Goal: Use online tool/utility: Use online tool/utility

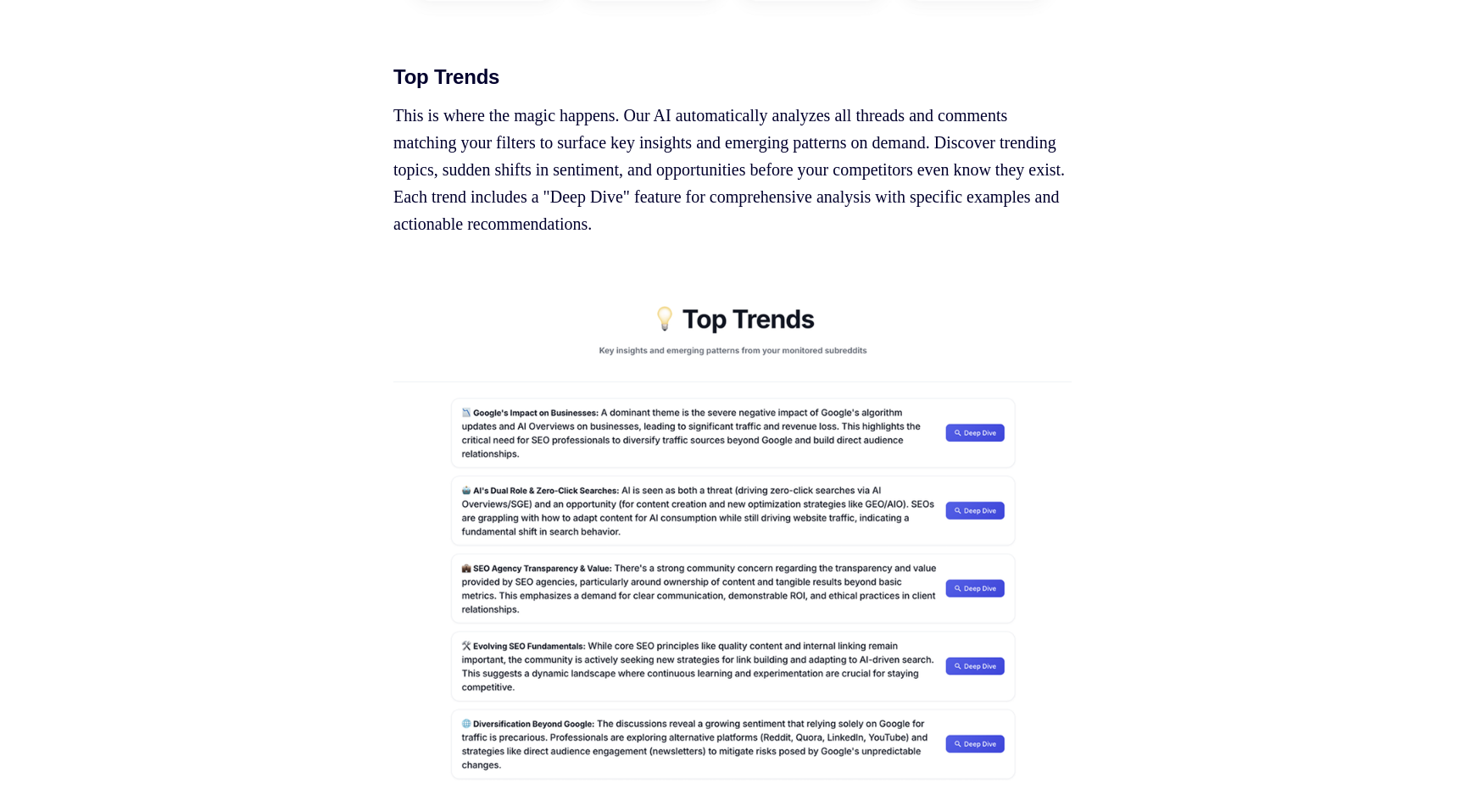
scroll to position [2298, 0]
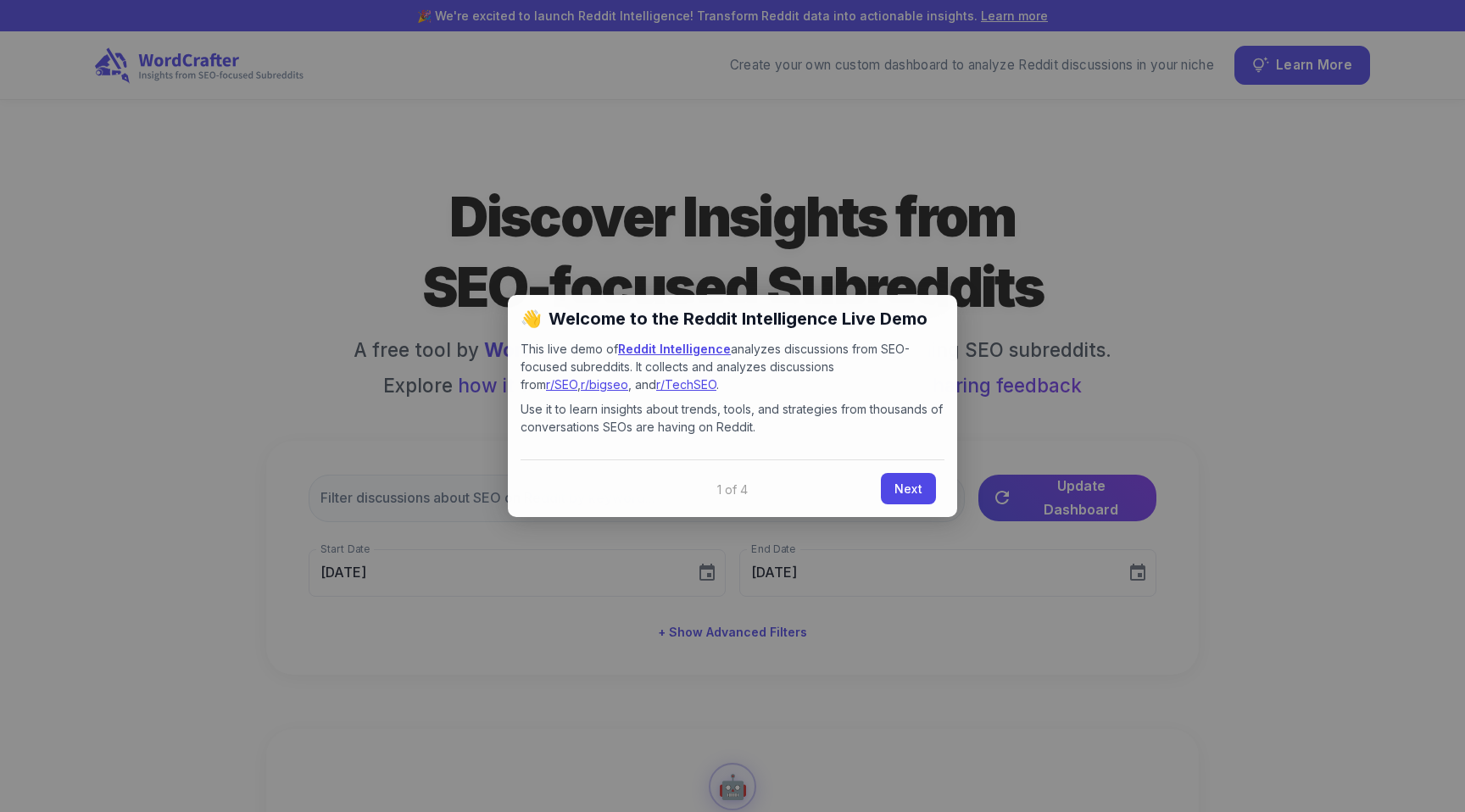
click at [779, 201] on div at bounding box center [732, 406] width 1465 height 812
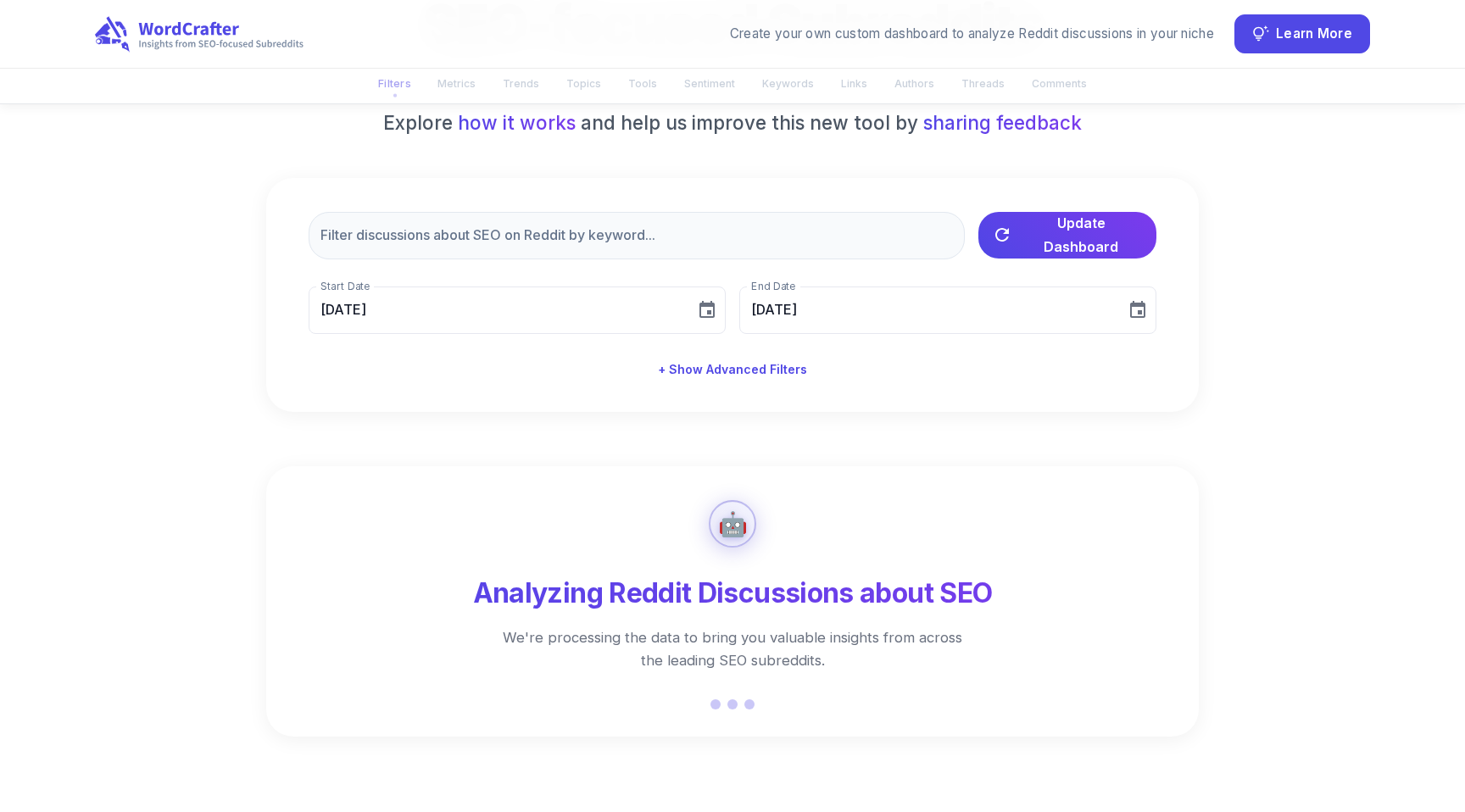
scroll to position [208, 0]
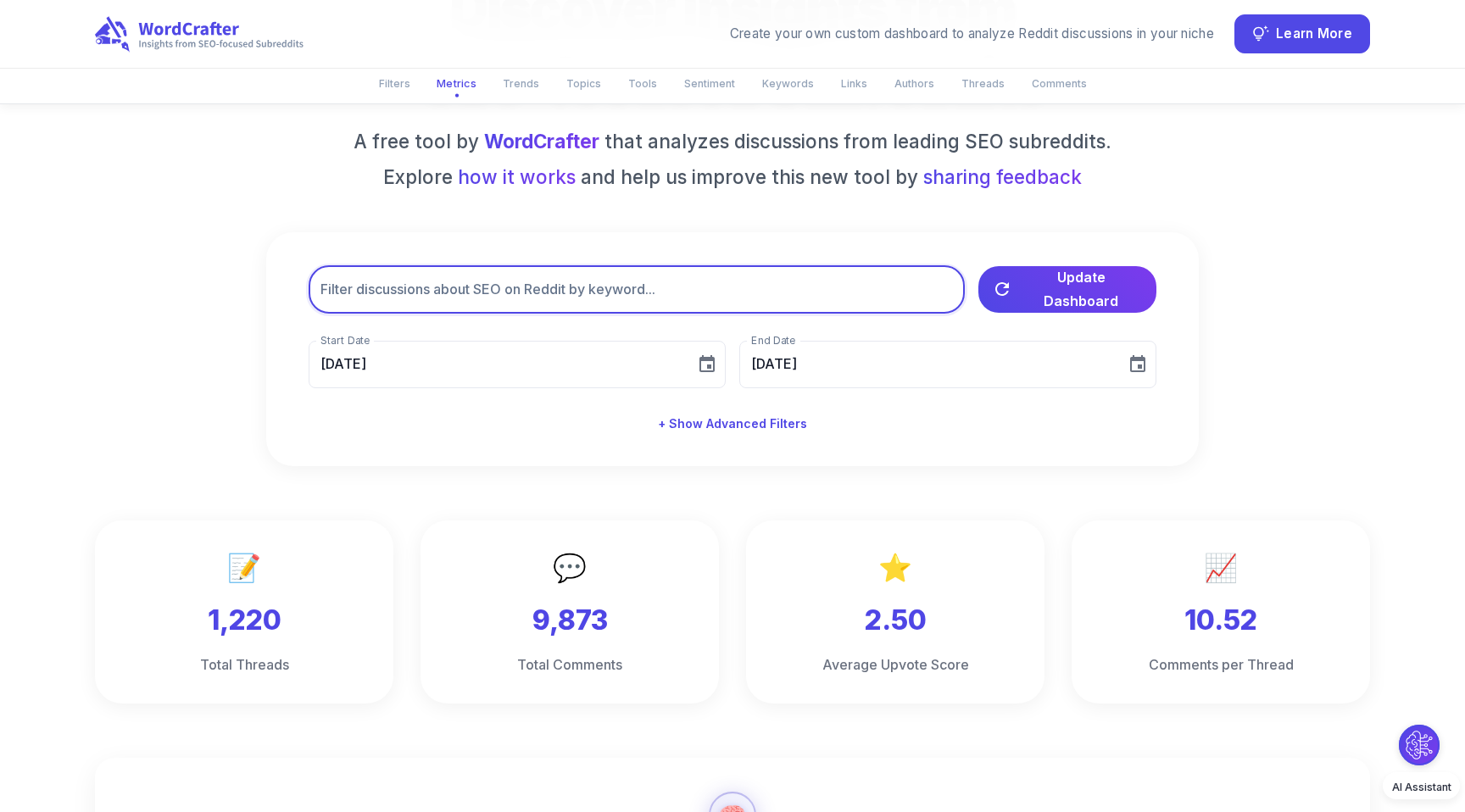
click at [664, 296] on input "text" at bounding box center [636, 289] width 656 height 48
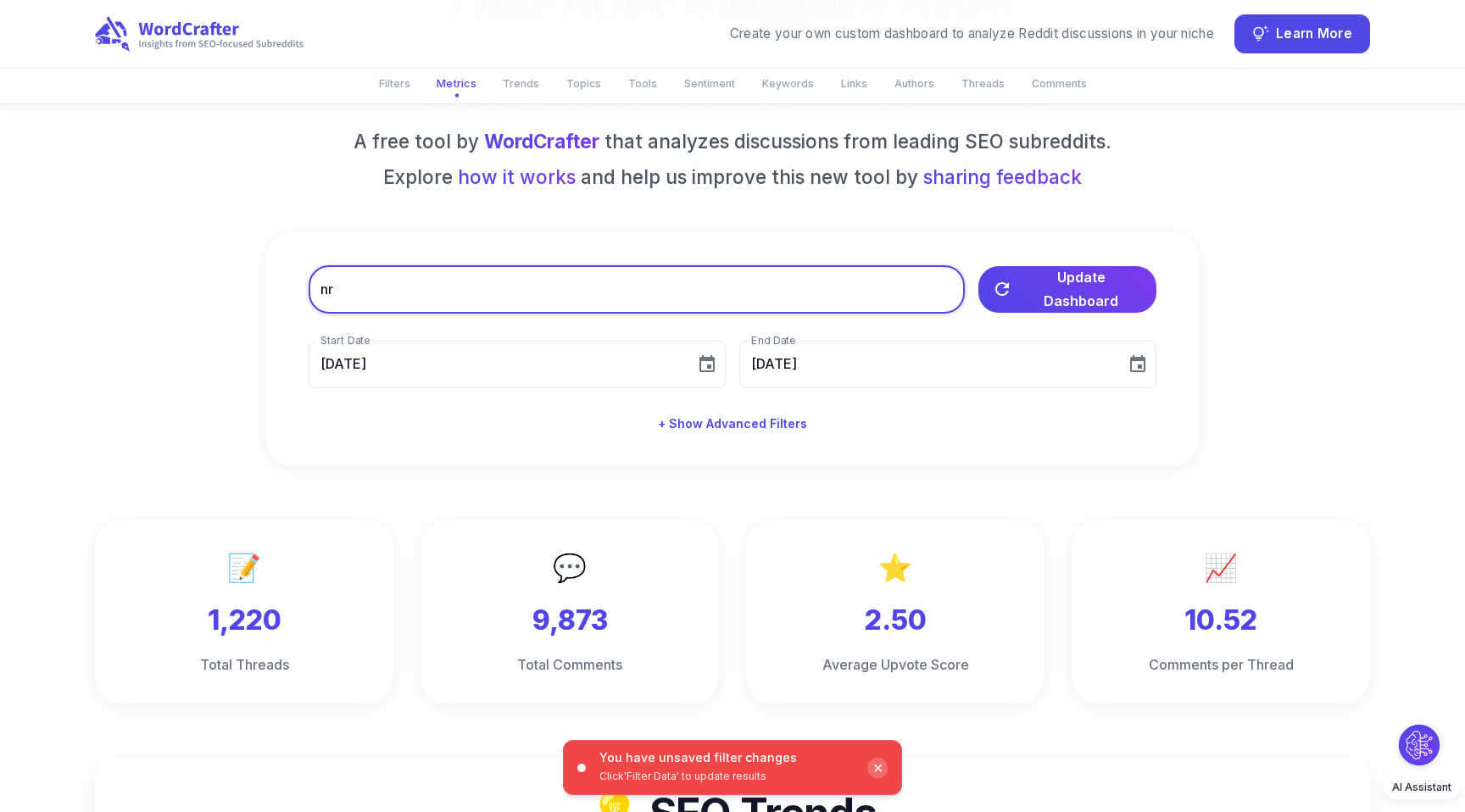
type input "n"
click at [1008, 306] on button "Update Dashboard" at bounding box center [1067, 287] width 178 height 47
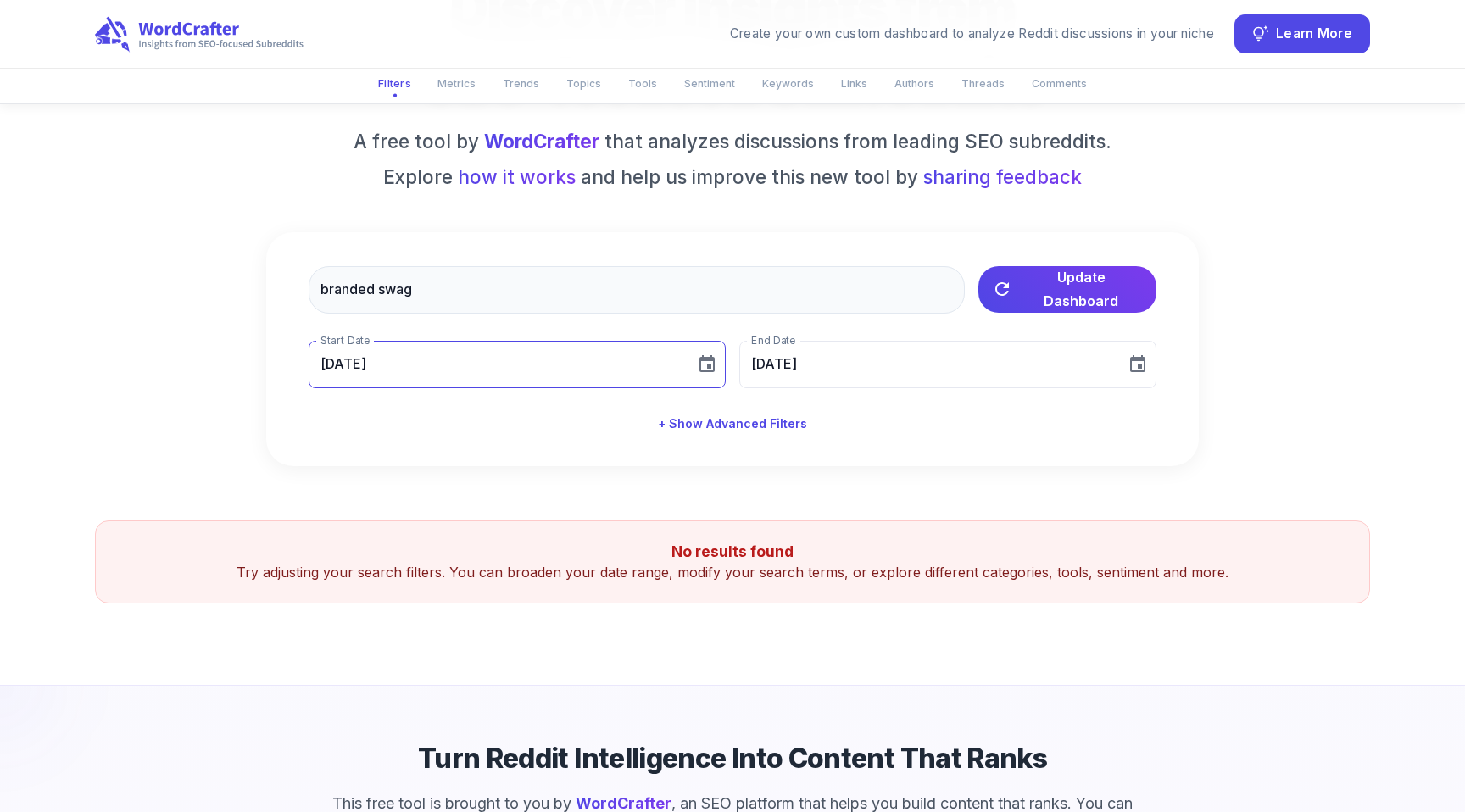
click at [706, 355] on icon "Choose date, selected date is Jul 12, 2025" at bounding box center [706, 364] width 20 height 20
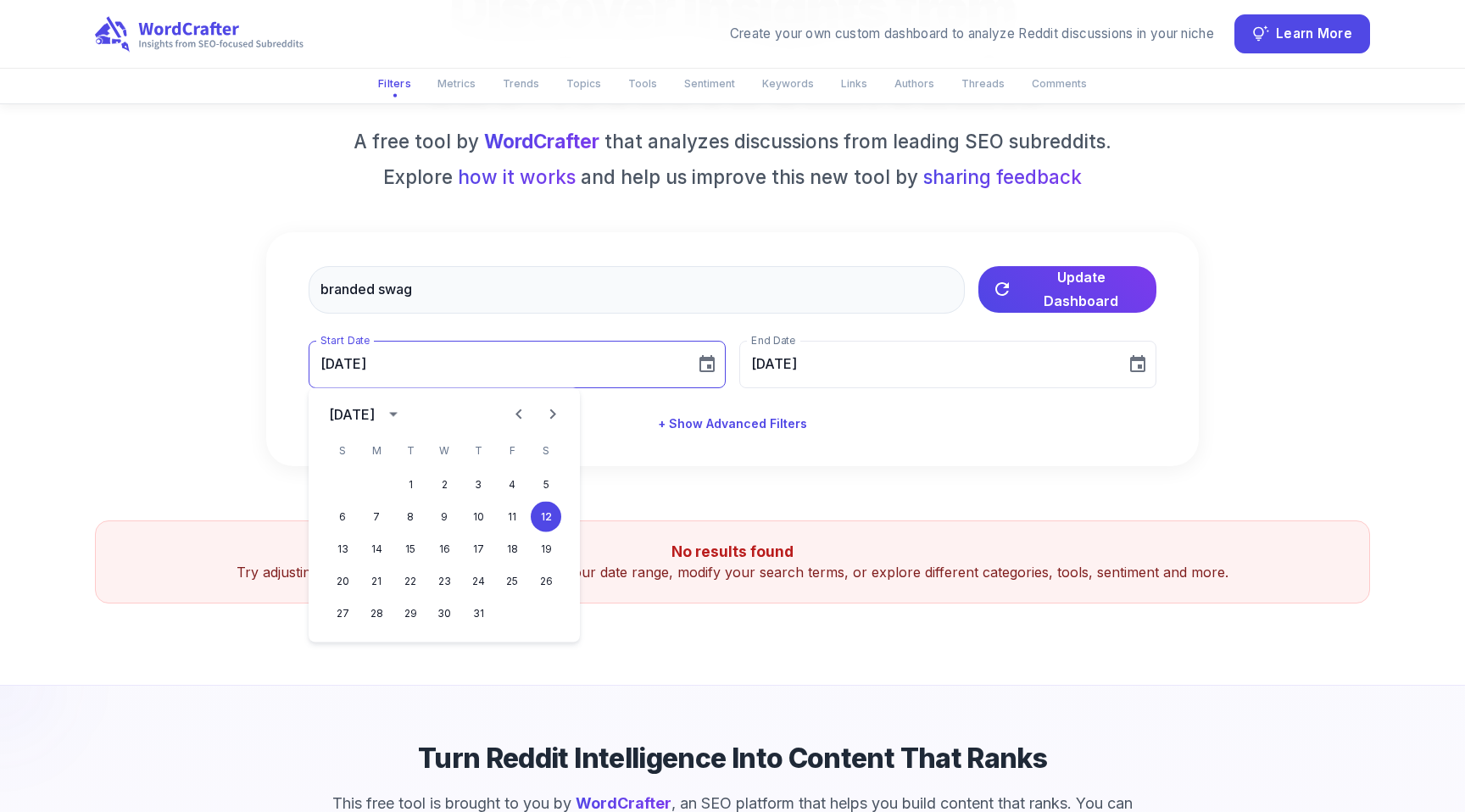
click at [706, 355] on icon "Choose date, selected date is Jul 12, 2025" at bounding box center [706, 364] width 20 height 20
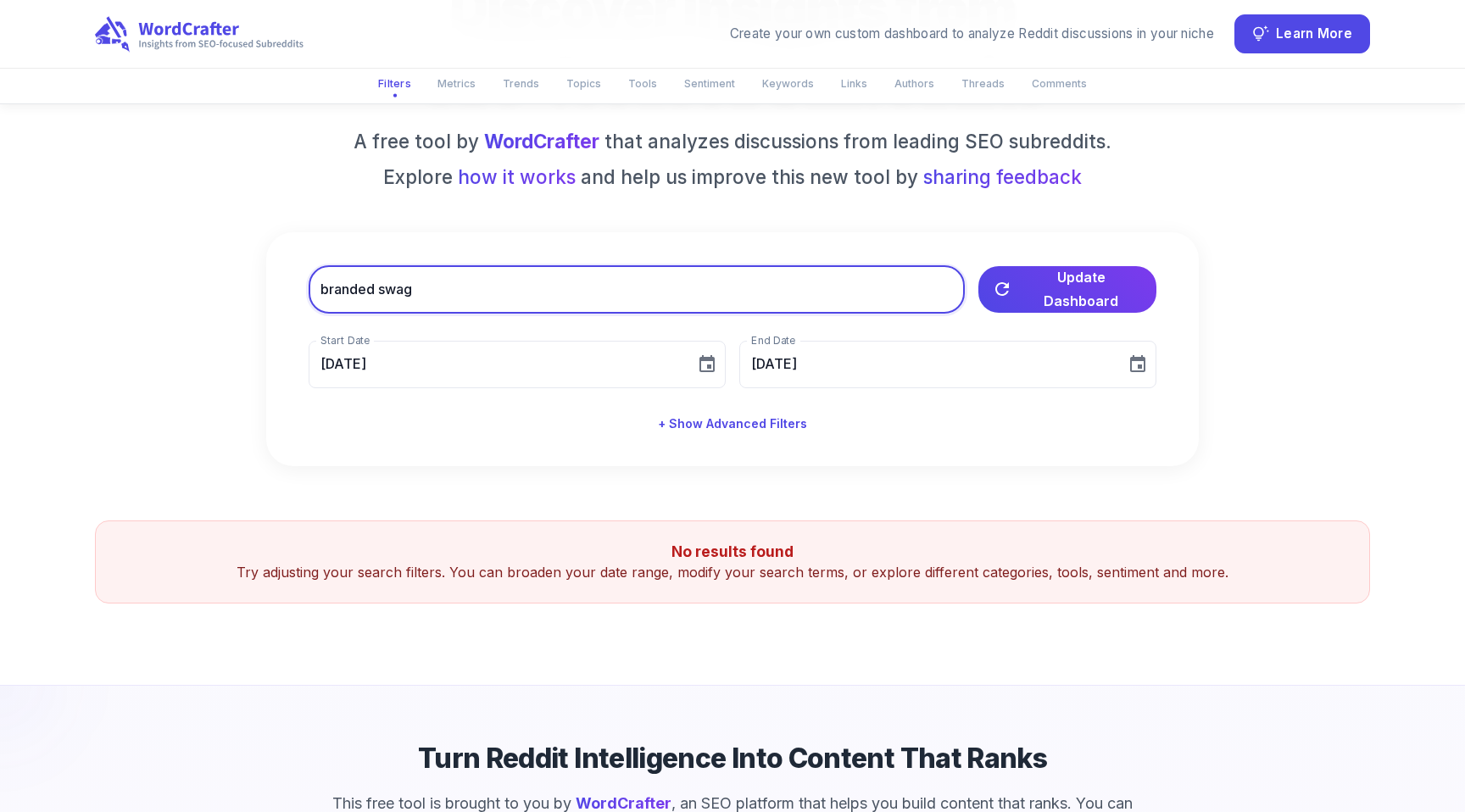
drag, startPoint x: 375, startPoint y: 286, endPoint x: 281, endPoint y: 286, distance: 94.0
click at [283, 286] on div "branded swag ​ Update Dashboard Start Date [DATE] Start Date End Date [DATE] En…" at bounding box center [732, 349] width 932 height 235
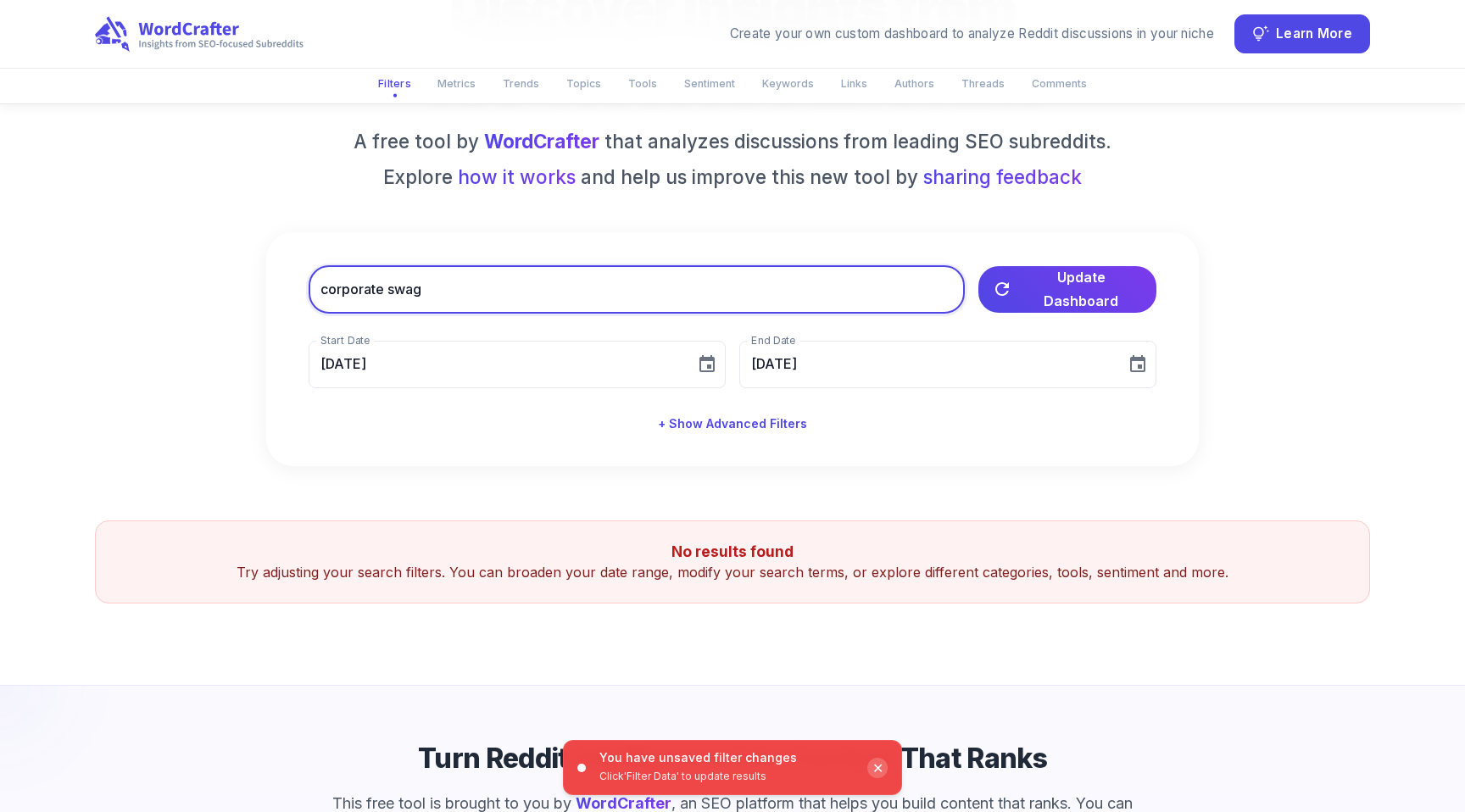
type input "corporate swag"
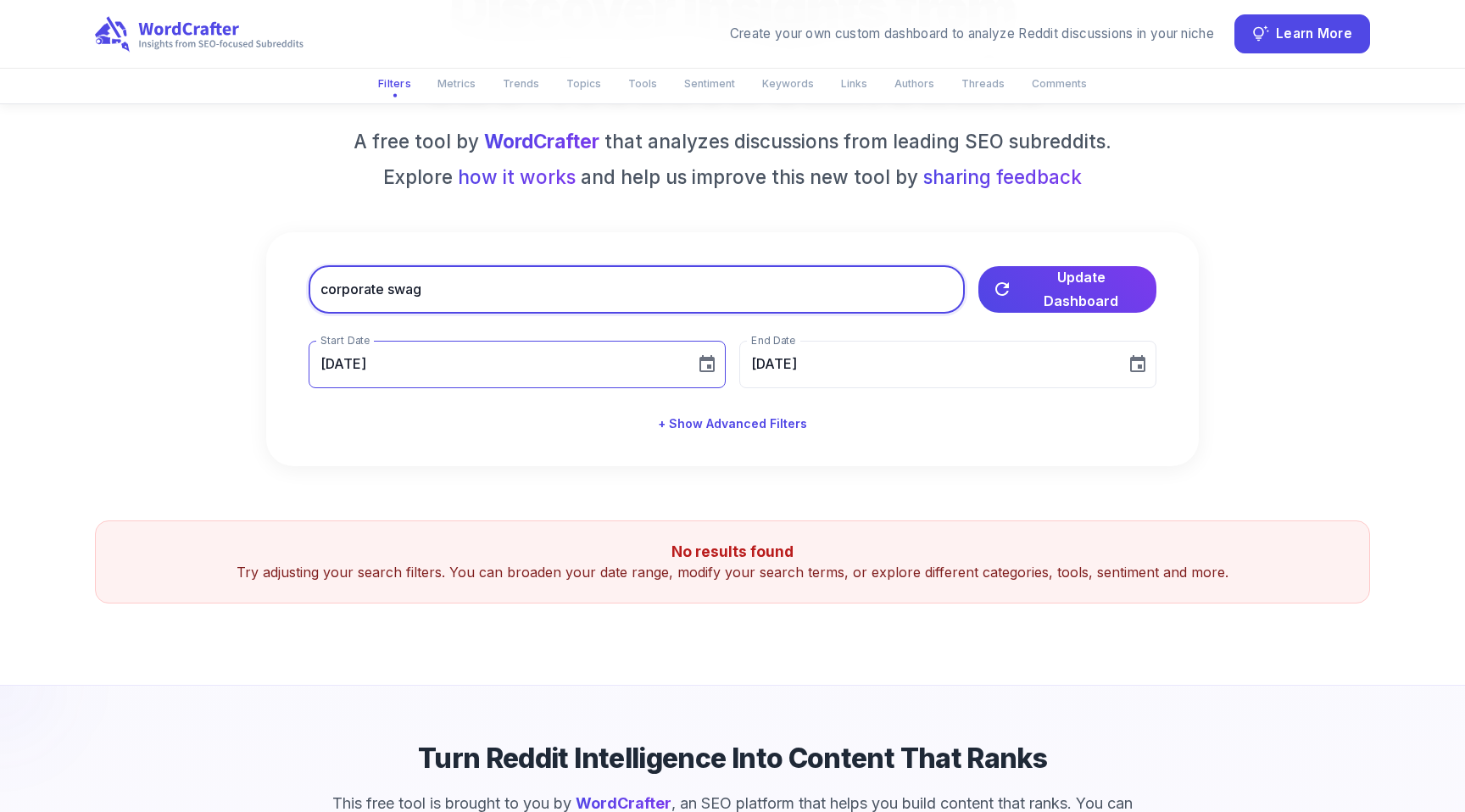
click at [696, 364] on icon "Choose date, selected date is Jul 12, 2025" at bounding box center [706, 364] width 20 height 20
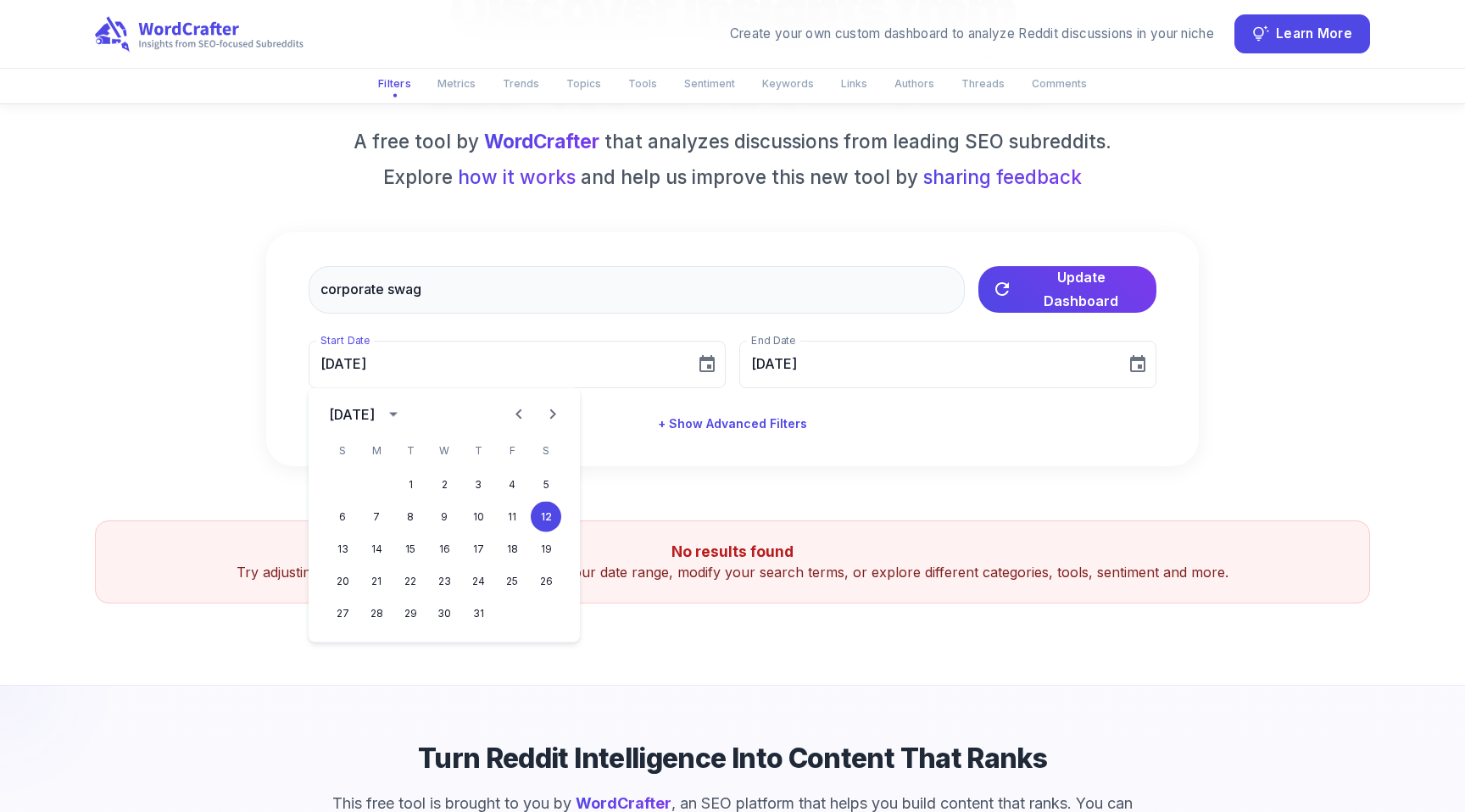
click at [515, 412] on icon "Previous month" at bounding box center [518, 414] width 20 height 20
click at [339, 483] on button "1" at bounding box center [342, 484] width 30 height 30
type input "[DATE]"
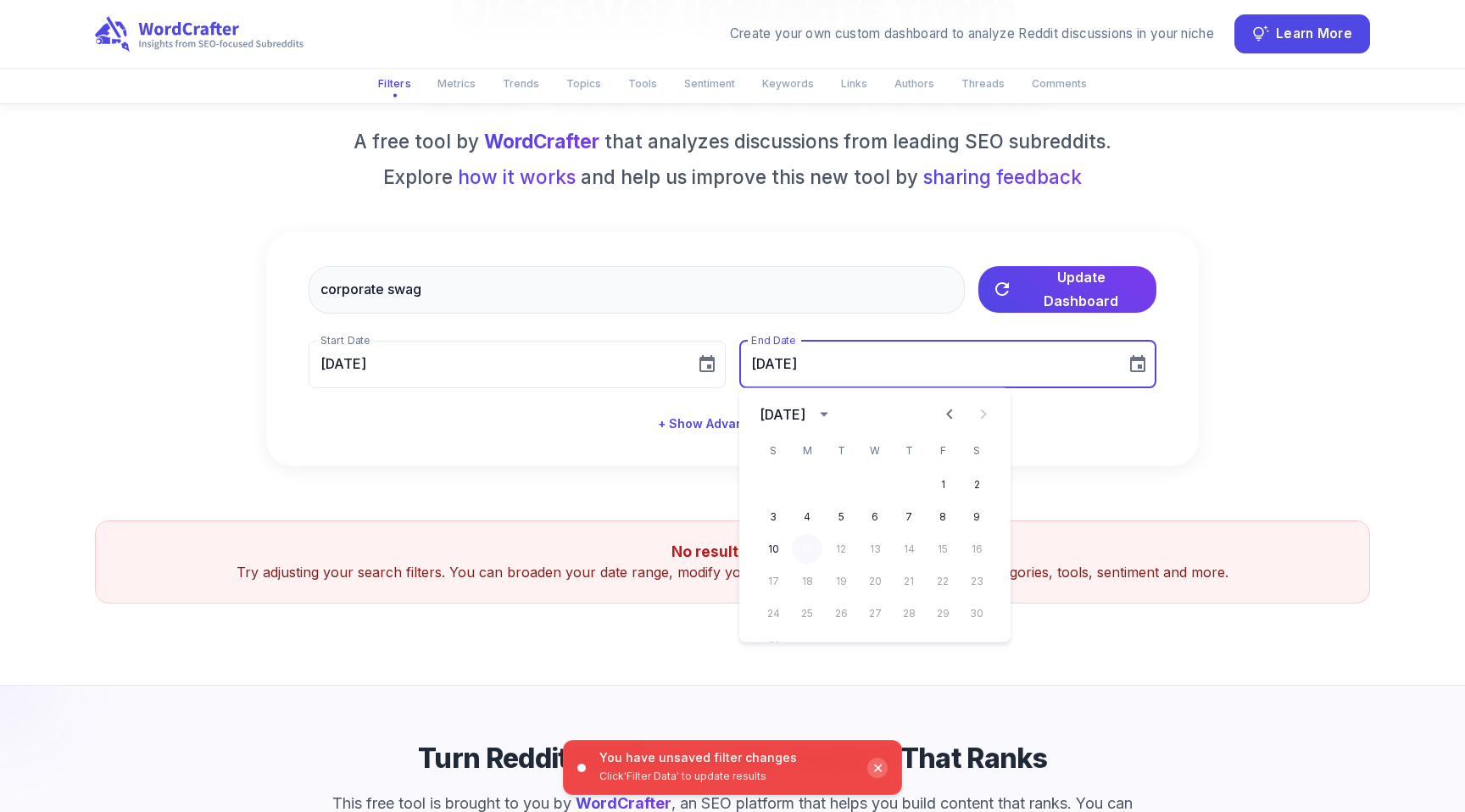
click at [806, 549] on button "11" at bounding box center [807, 548] width 30 height 30
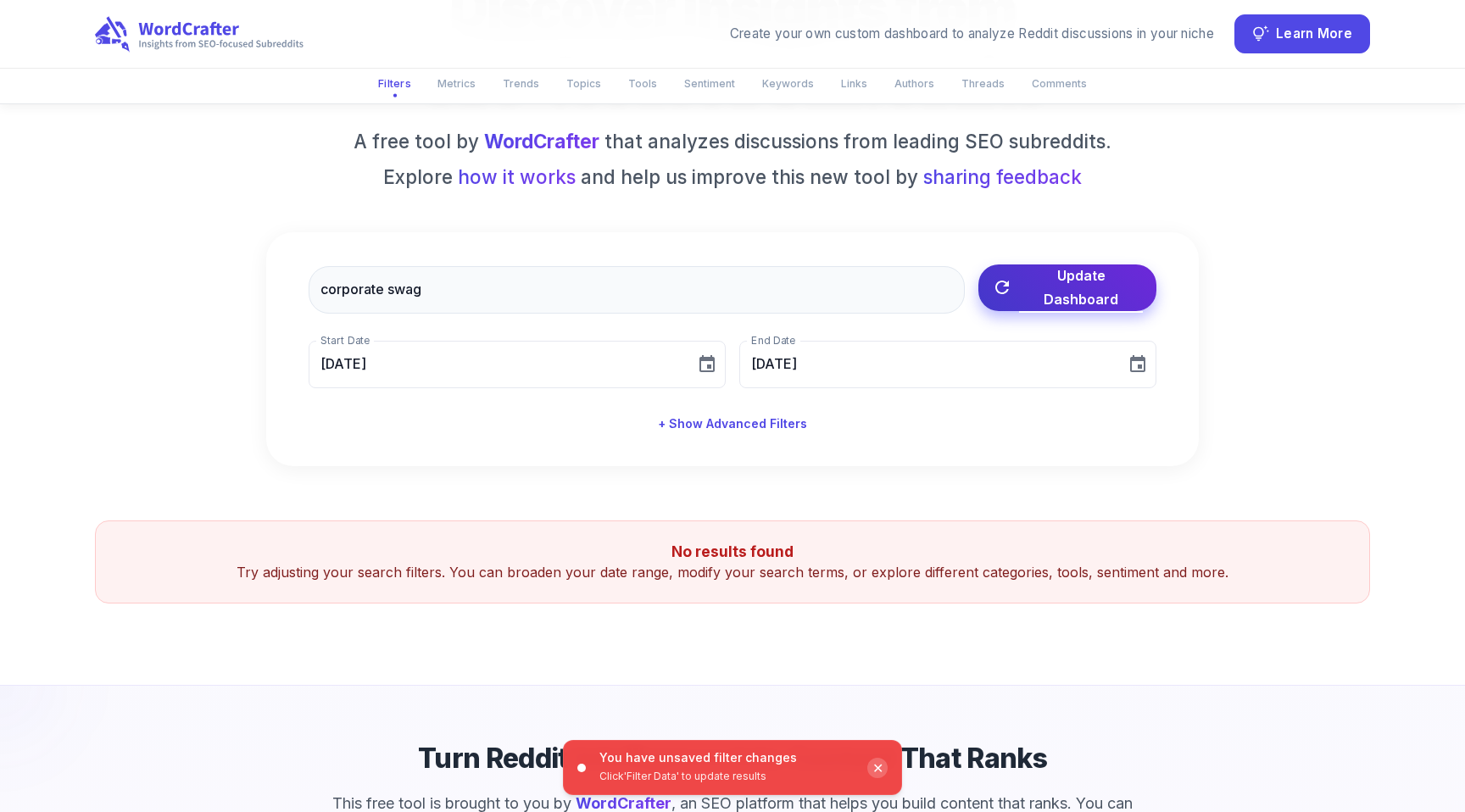
click at [1053, 289] on span "Update Dashboard" at bounding box center [1080, 287] width 124 height 48
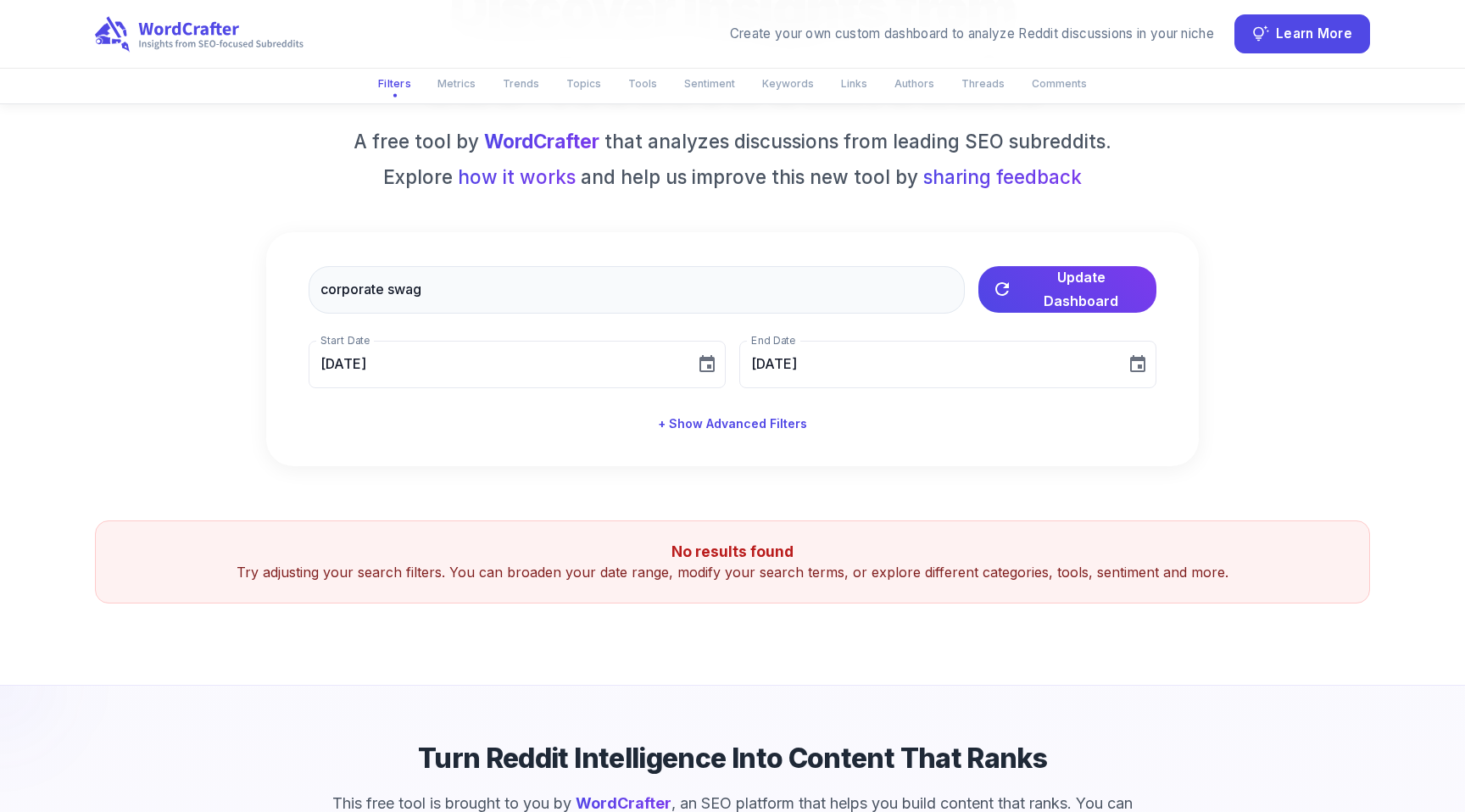
scroll to position [436, 0]
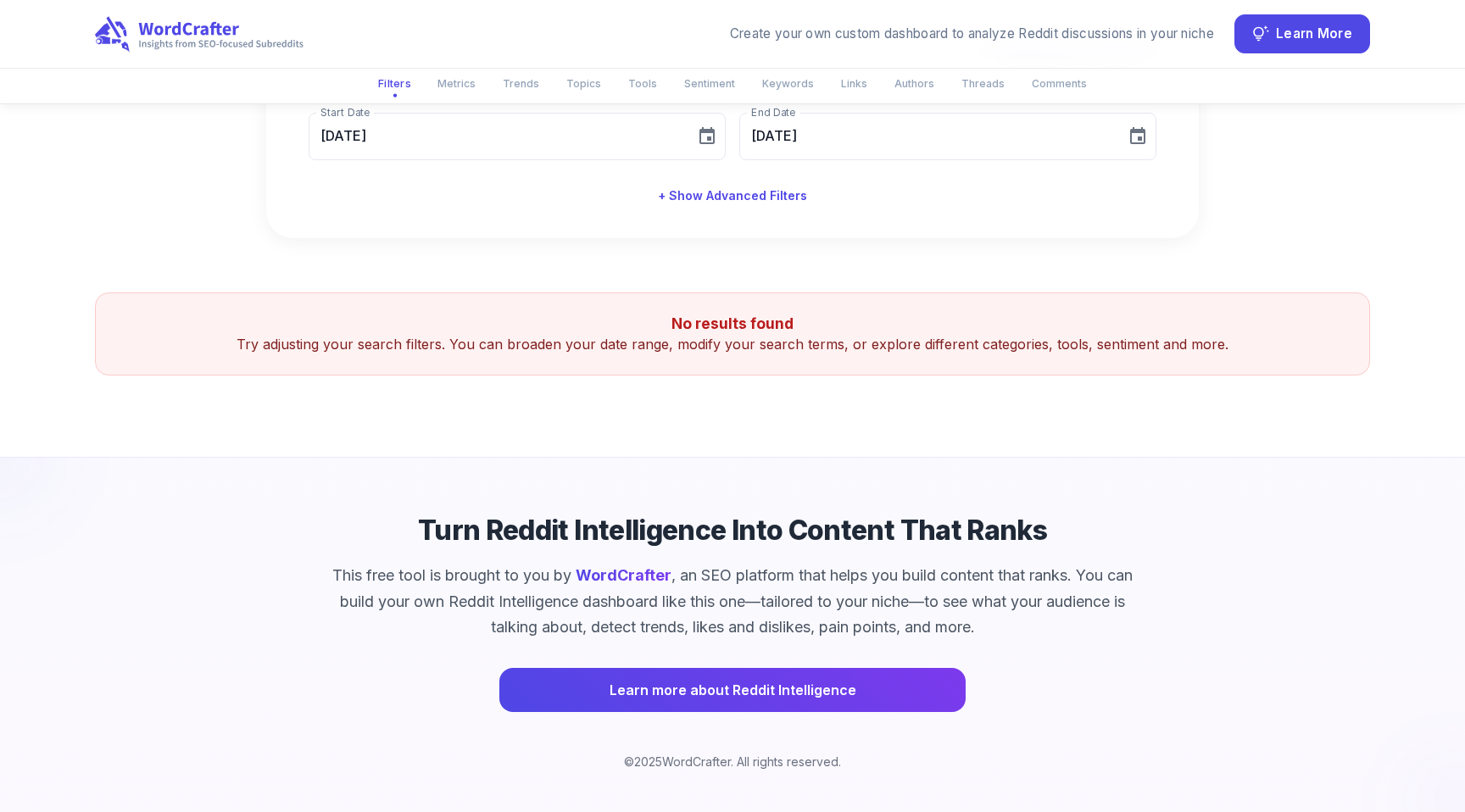
click at [729, 318] on h5 "No results found" at bounding box center [732, 323] width 1232 height 20
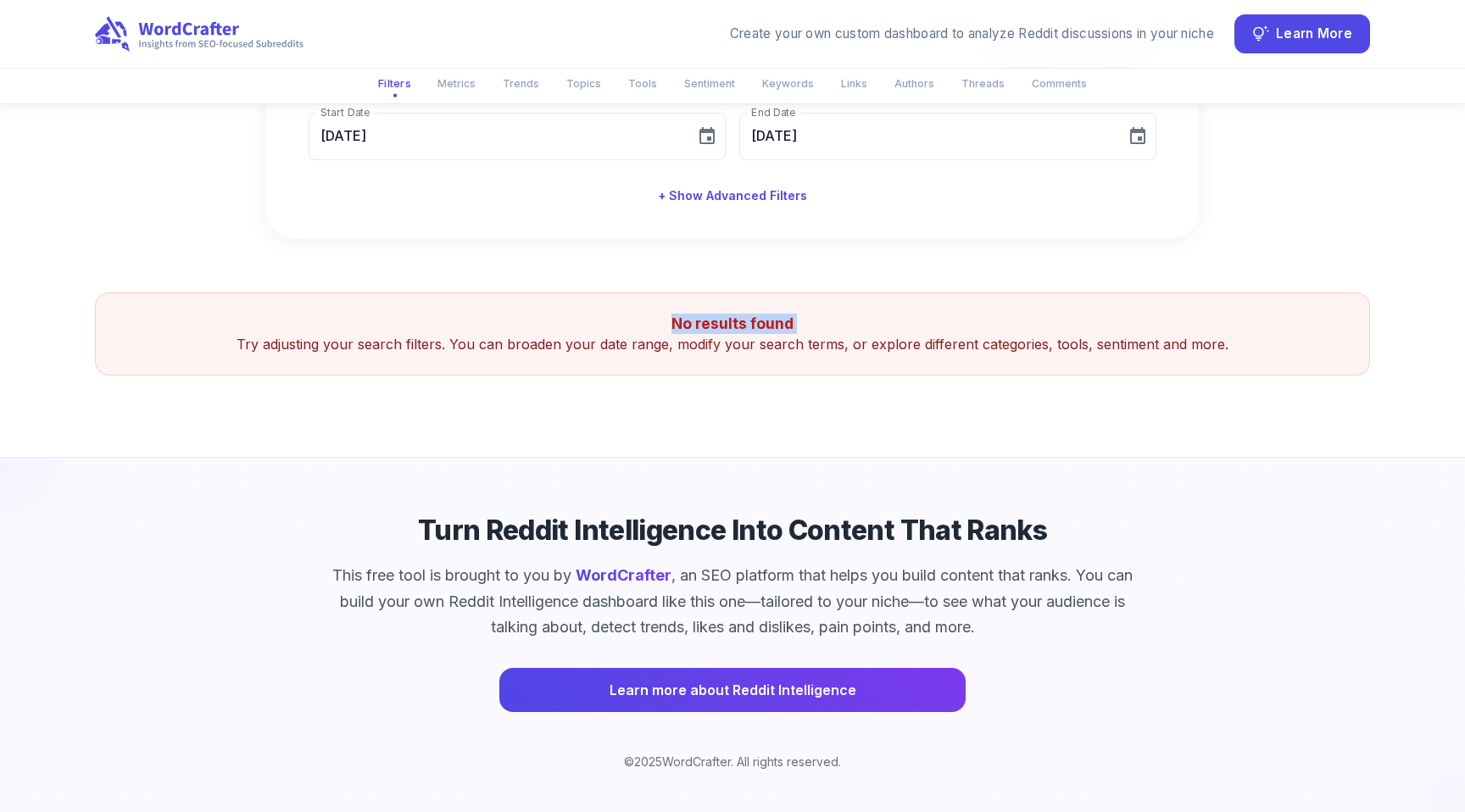
click at [729, 318] on h5 "No results found" at bounding box center [732, 323] width 1232 height 20
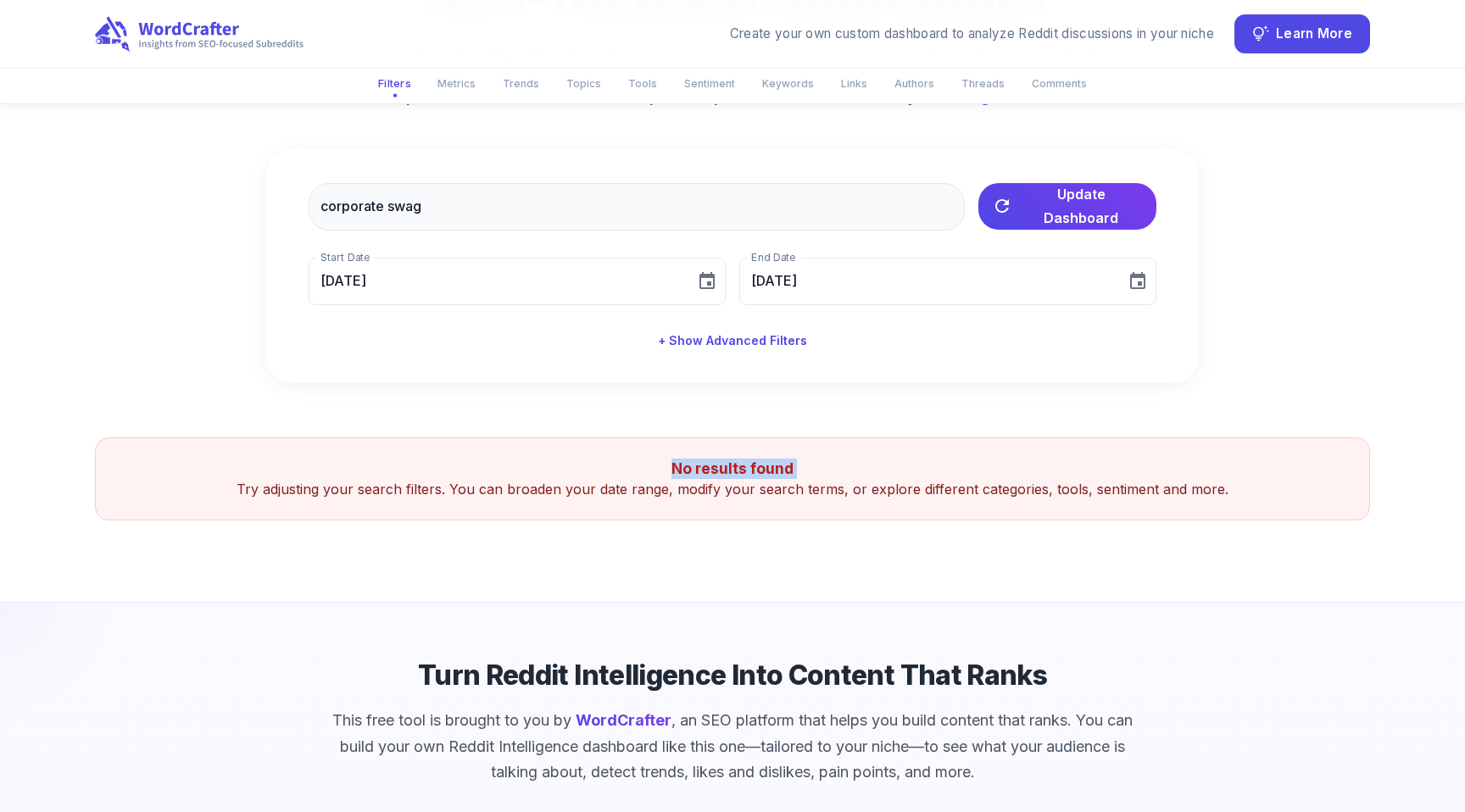
scroll to position [0, 0]
